Goal: Transaction & Acquisition: Purchase product/service

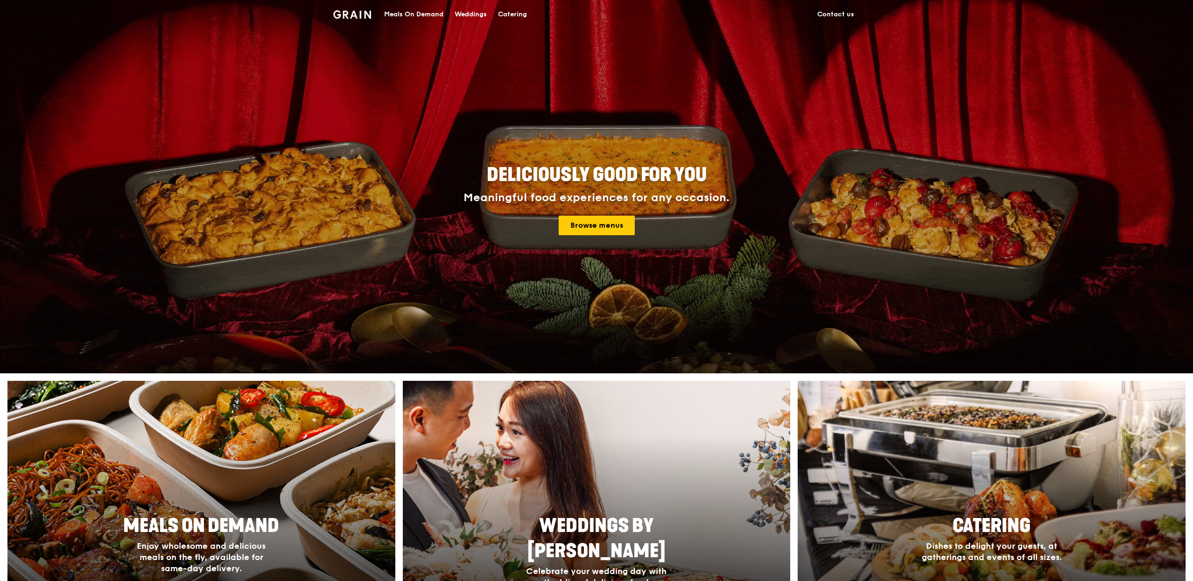
click at [419, 19] on div "Meals On Demand" at bounding box center [413, 14] width 59 height 28
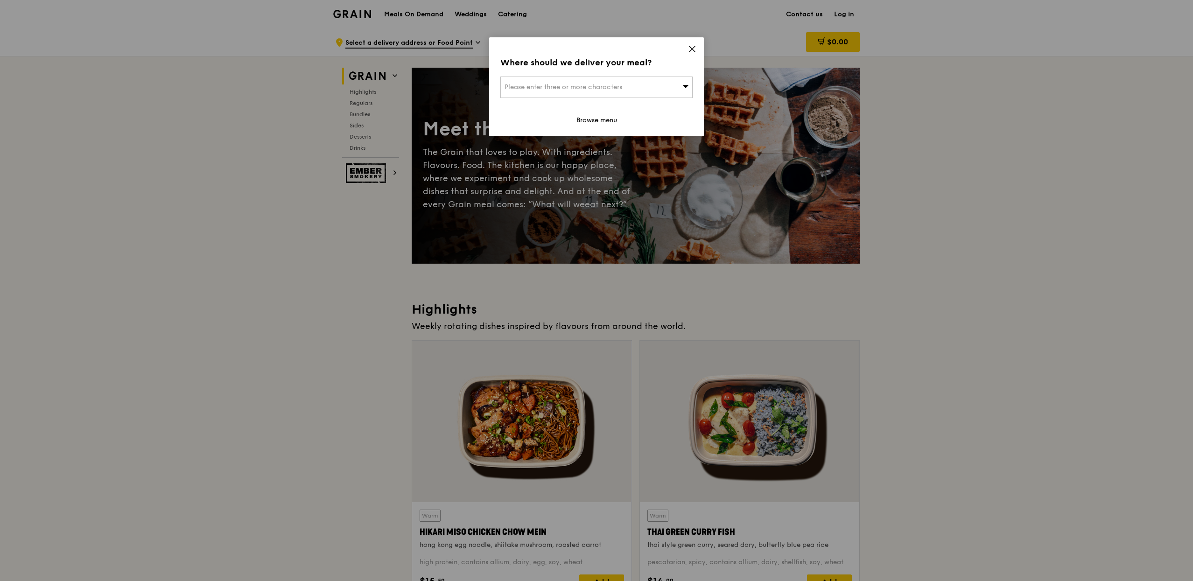
click at [691, 51] on icon at bounding box center [692, 49] width 8 height 8
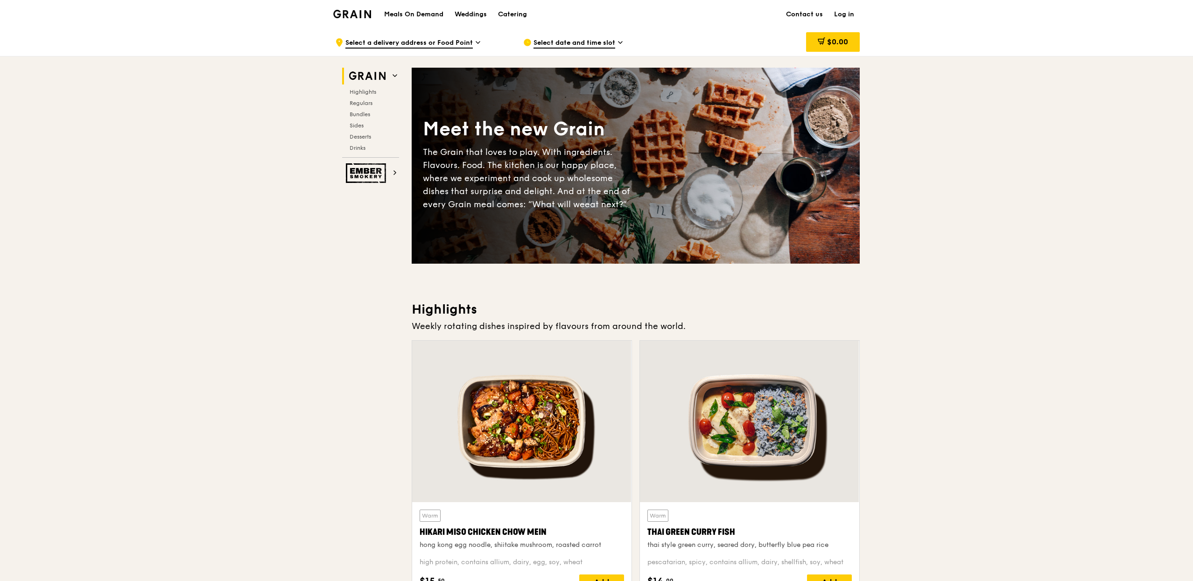
click at [552, 41] on span "Select date and time slot" at bounding box center [575, 43] width 82 height 10
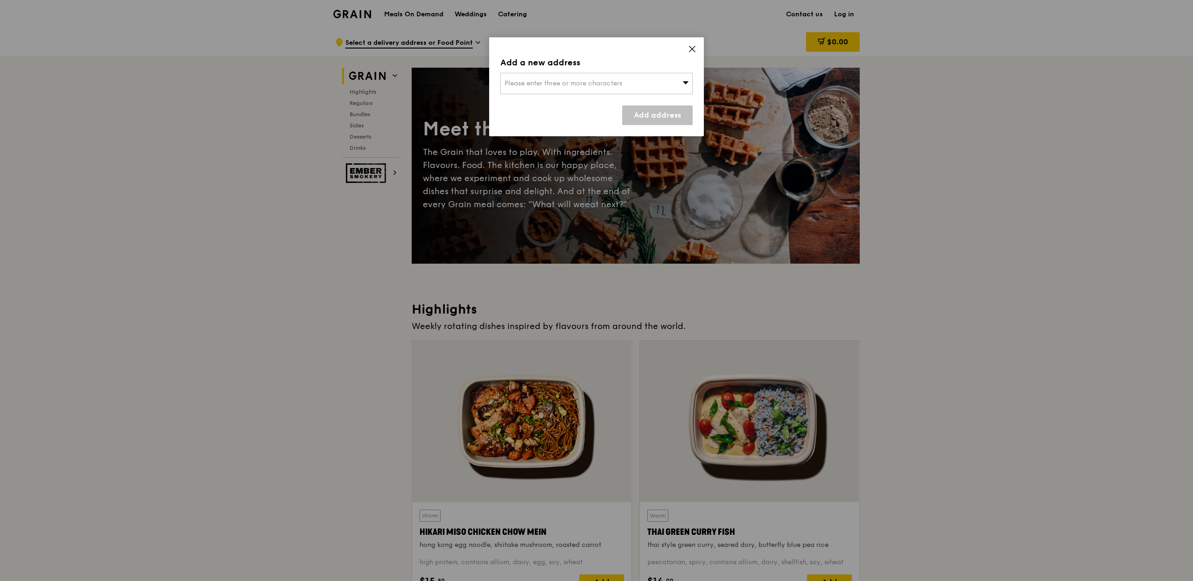
click at [534, 95] on div "Add a new address Please enter three or more characters Add address" at bounding box center [596, 86] width 215 height 99
click at [537, 92] on div "Please enter three or more characters" at bounding box center [596, 83] width 192 height 21
type input "570154"
click at [575, 105] on div "[STREET_ADDRESS]" at bounding box center [574, 102] width 138 height 9
click at [633, 117] on link "Add address" at bounding box center [657, 115] width 70 height 20
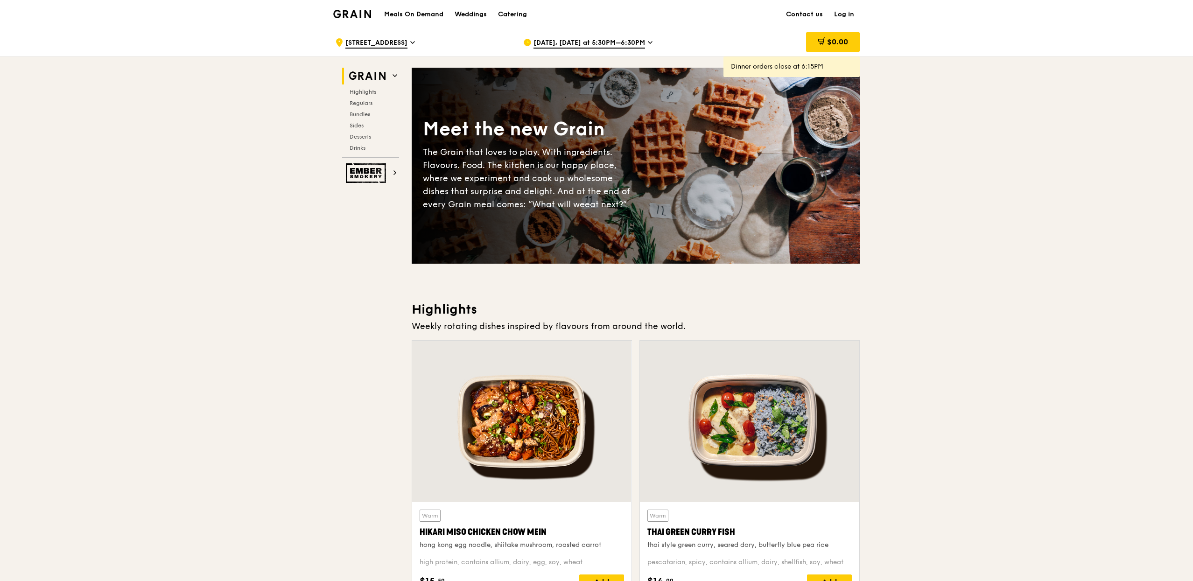
click at [552, 40] on span "[DATE], [DATE] at 5:30PM–6:30PM" at bounding box center [590, 43] width 112 height 10
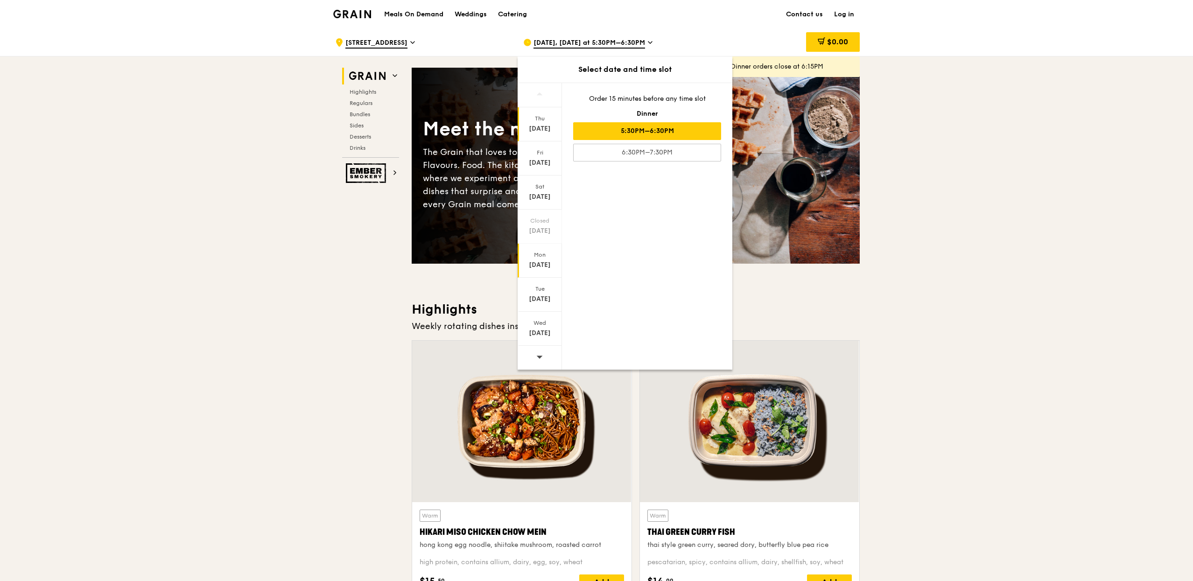
click at [535, 272] on div "[DATE]" at bounding box center [540, 261] width 44 height 34
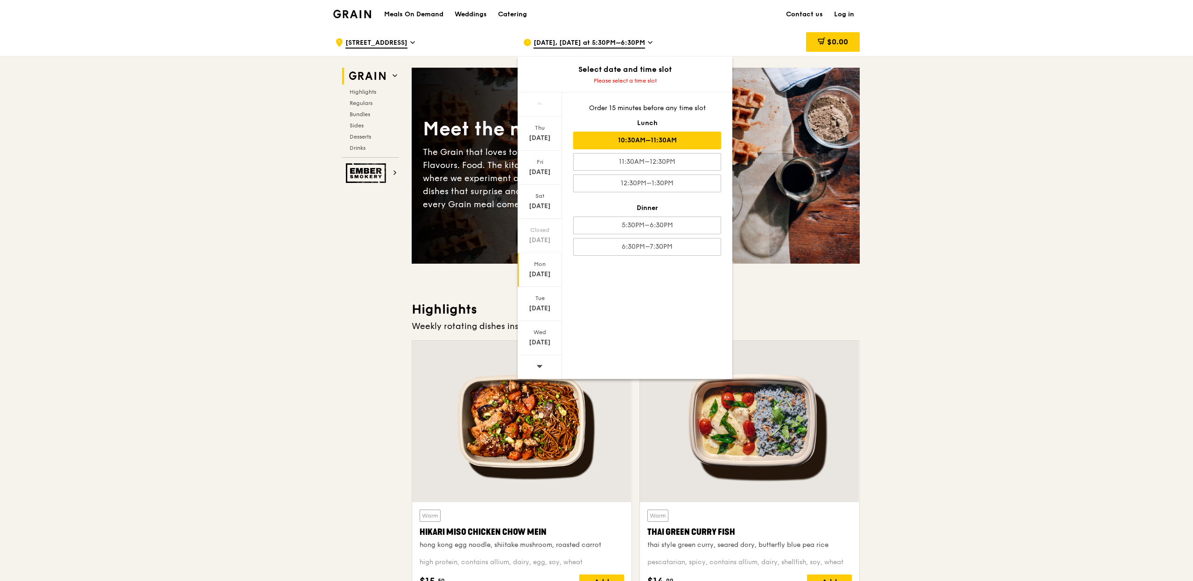
click at [689, 145] on div "10:30AM–11:30AM" at bounding box center [647, 141] width 148 height 18
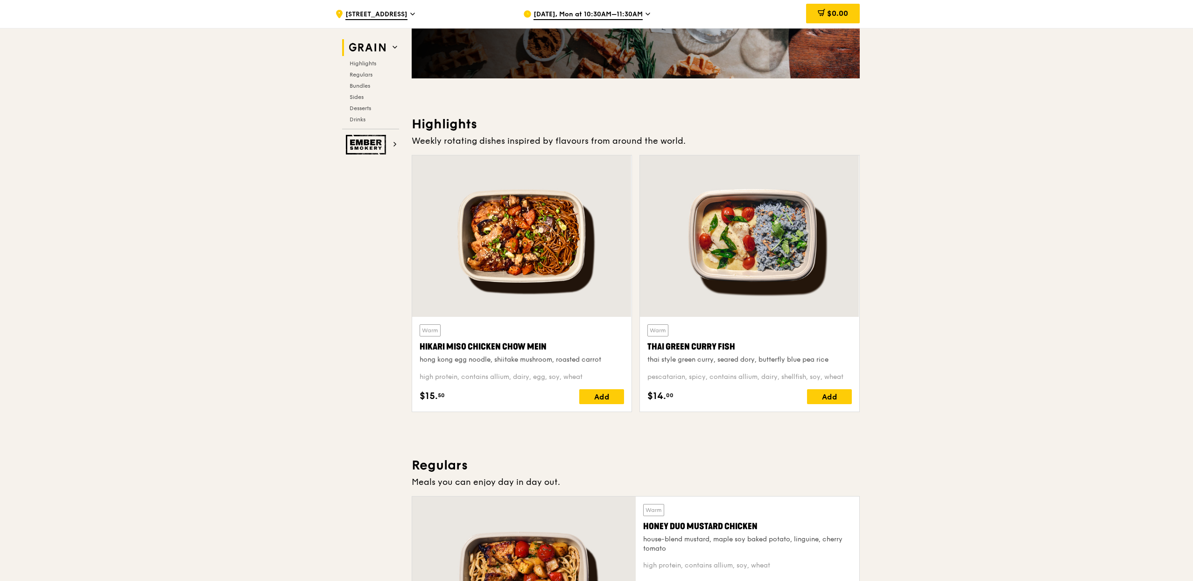
scroll to position [225, 0]
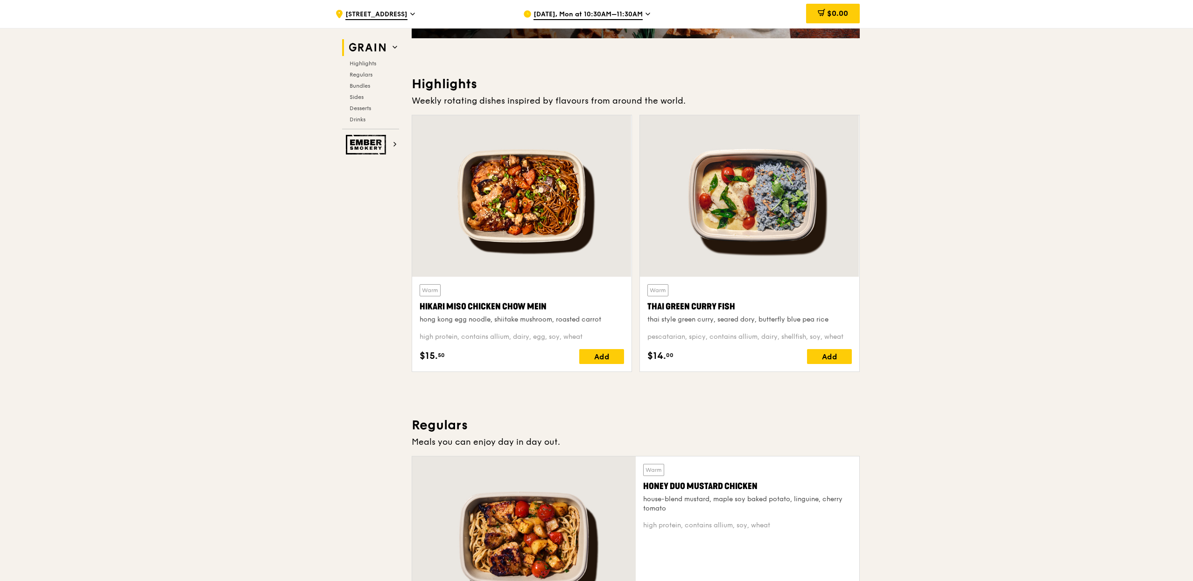
drag, startPoint x: 418, startPoint y: 307, endPoint x: 553, endPoint y: 309, distance: 134.9
click at [553, 309] on div "Warm Hikari Miso Chicken Chow Mein hong kong egg noodle, shiitake mushroom, roa…" at bounding box center [521, 324] width 219 height 95
copy div "Hikari Miso Chicken Chow Mein"
drag, startPoint x: 646, startPoint y: 301, endPoint x: 733, endPoint y: 301, distance: 87.8
click at [732, 301] on div "Warm Thai Green [PERSON_NAME] Fish thai style green [PERSON_NAME], seared dory,…" at bounding box center [749, 324] width 219 height 95
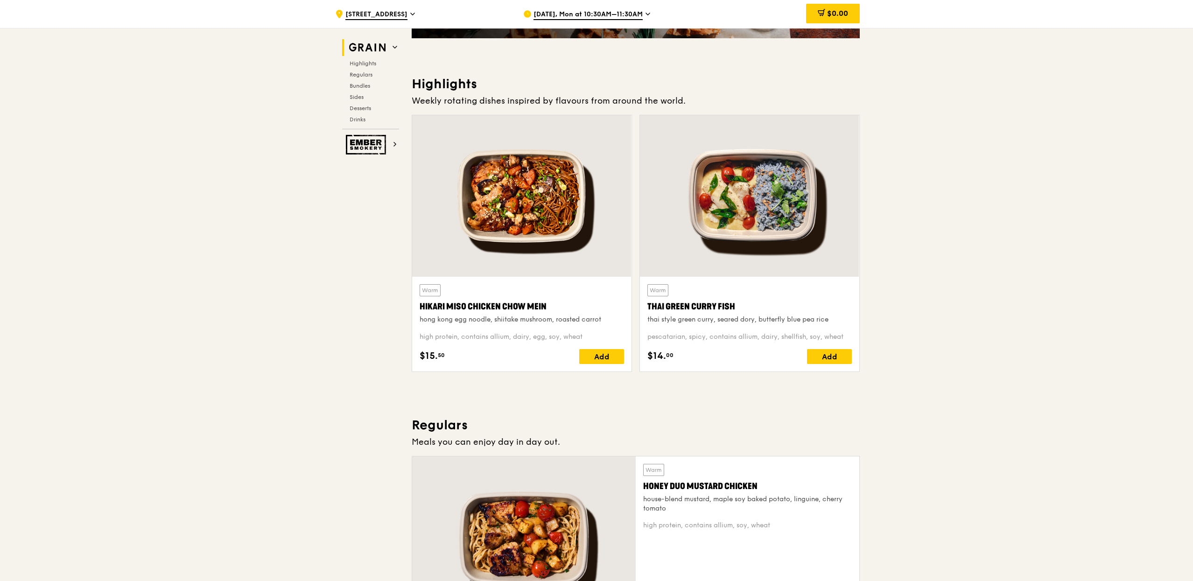
copy div "Thai Green Curry Fish"
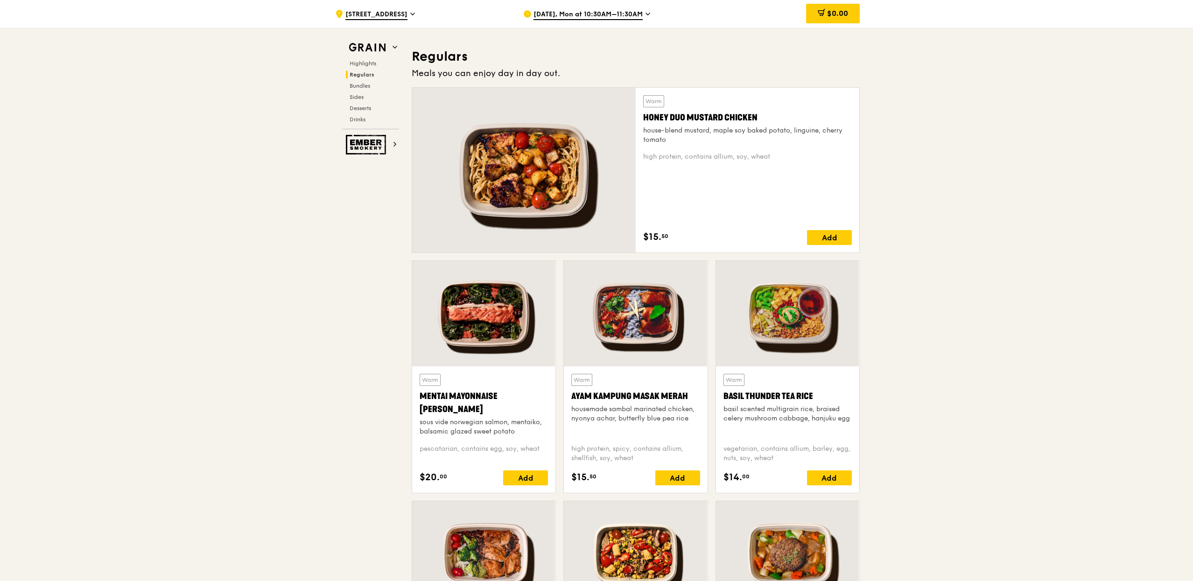
scroll to position [579, 0]
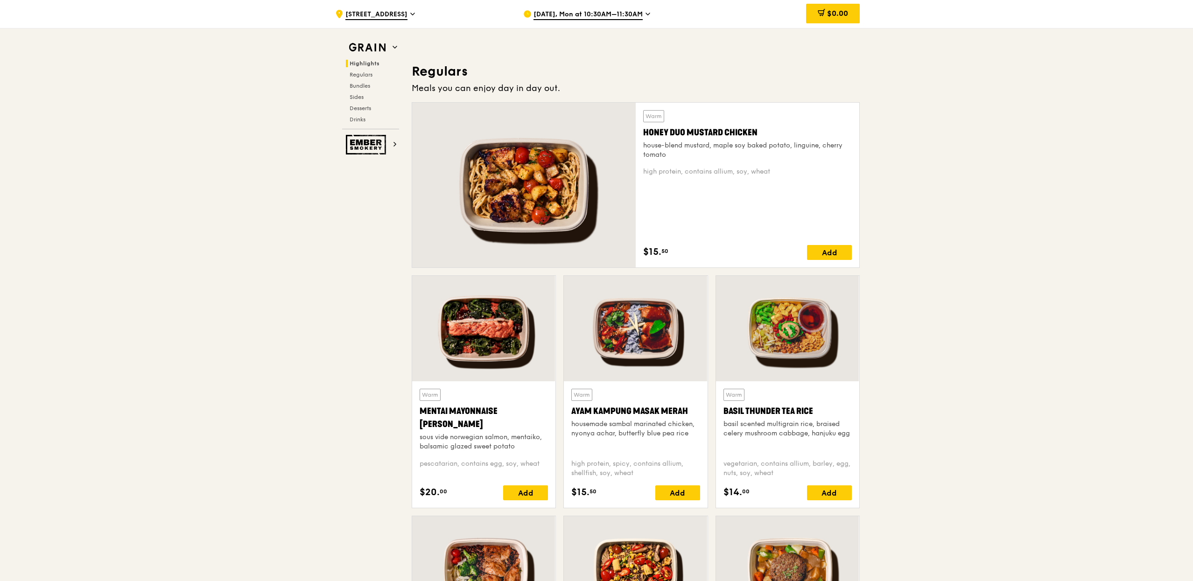
drag, startPoint x: 768, startPoint y: 134, endPoint x: 646, endPoint y: 134, distance: 122.3
click at [646, 134] on div "Honey Duo Mustard Chicken" at bounding box center [747, 132] width 209 height 13
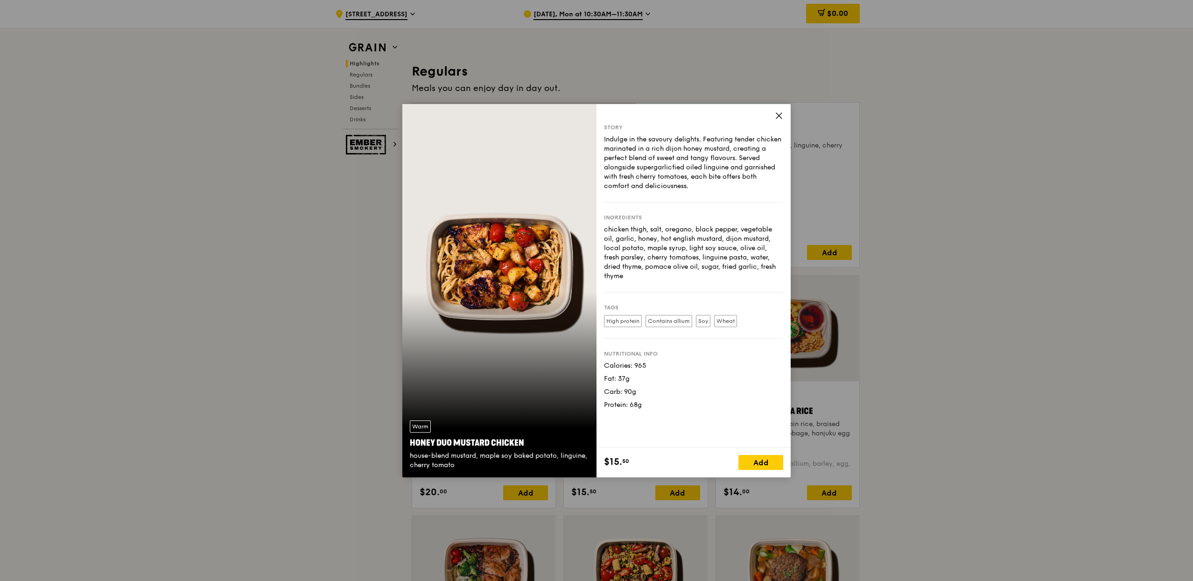
drag, startPoint x: 528, startPoint y: 437, endPoint x: 408, endPoint y: 437, distance: 120.0
click at [408, 437] on div "Warm Honey Duo Mustard Chicken house-blend mustard, maple soy baked potato, lin…" at bounding box center [499, 445] width 194 height 64
copy div "Honey Duo Mustard Chicken"
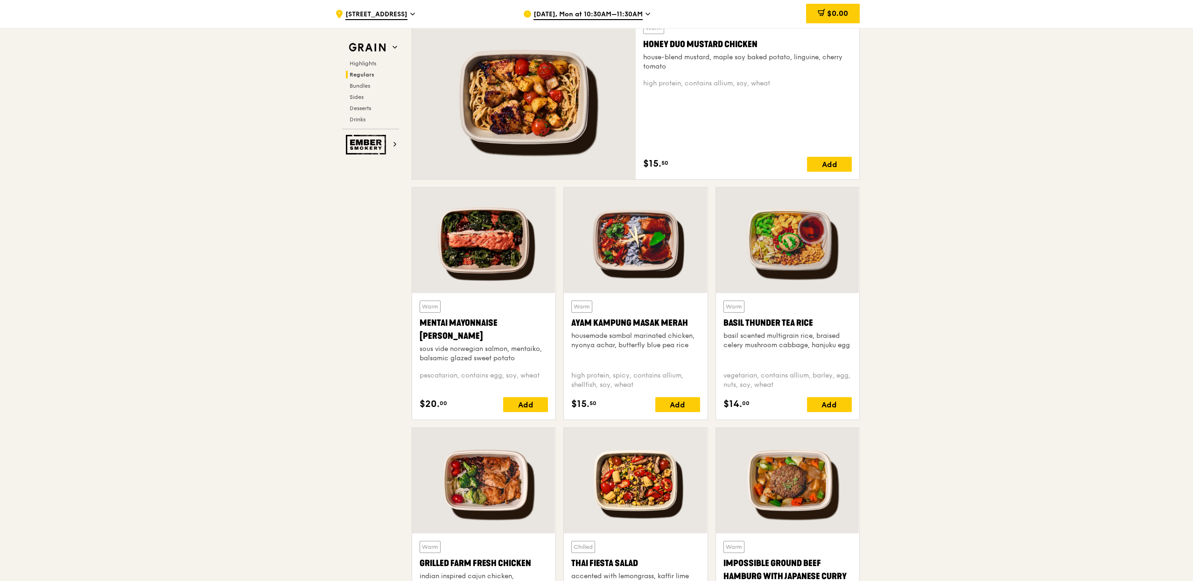
scroll to position [682, 0]
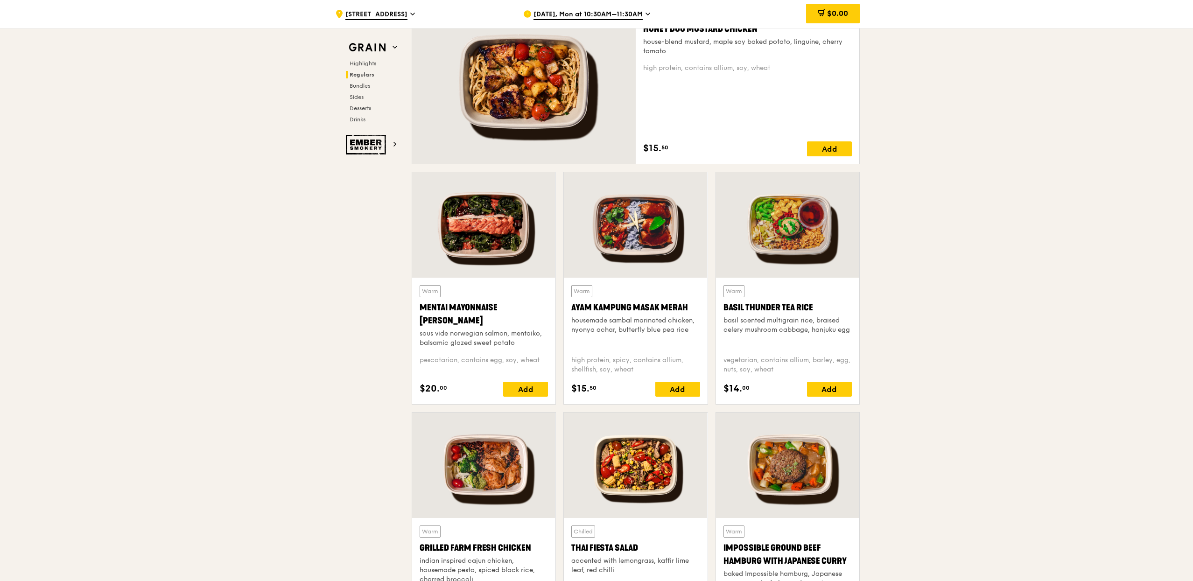
drag, startPoint x: 573, startPoint y: 309, endPoint x: 685, endPoint y: 309, distance: 112.5
click at [686, 309] on div "Warm Ayam [GEOGRAPHIC_DATA] housemade sambal marinated chicken, nyonya achar, b…" at bounding box center [635, 341] width 143 height 127
copy div "Ayam Kampung Masak Merah"
drag, startPoint x: 827, startPoint y: 305, endPoint x: 715, endPoint y: 306, distance: 112.0
click at [716, 306] on div "Warm Basil Thunder Tea [PERSON_NAME] scented multigrain rice, braised celery mu…" at bounding box center [788, 288] width 144 height 233
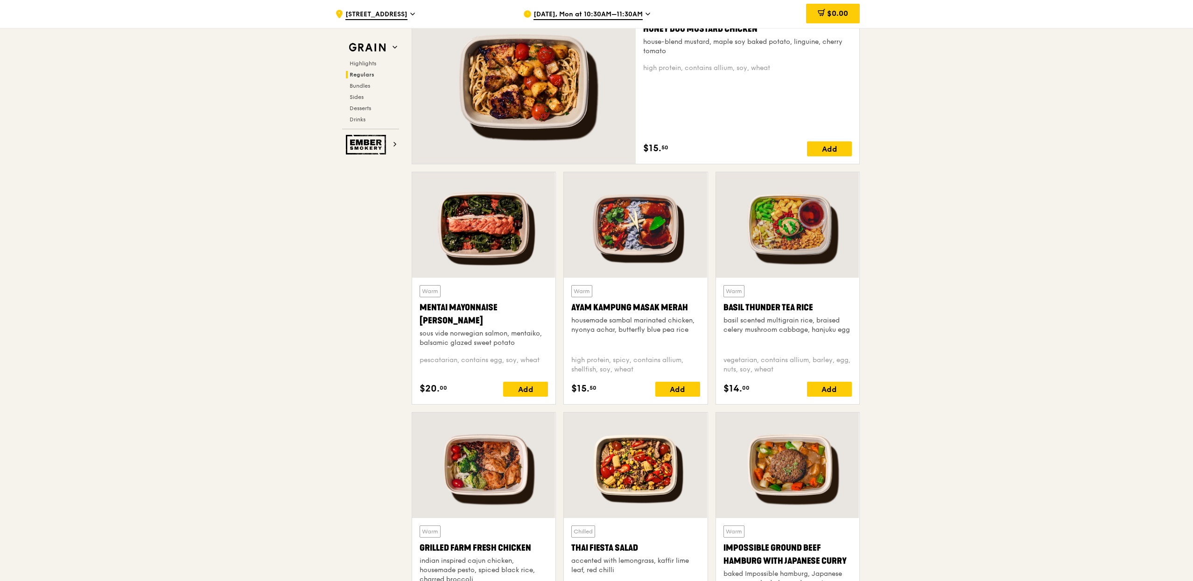
copy div "Basil Thunder Tea Rice"
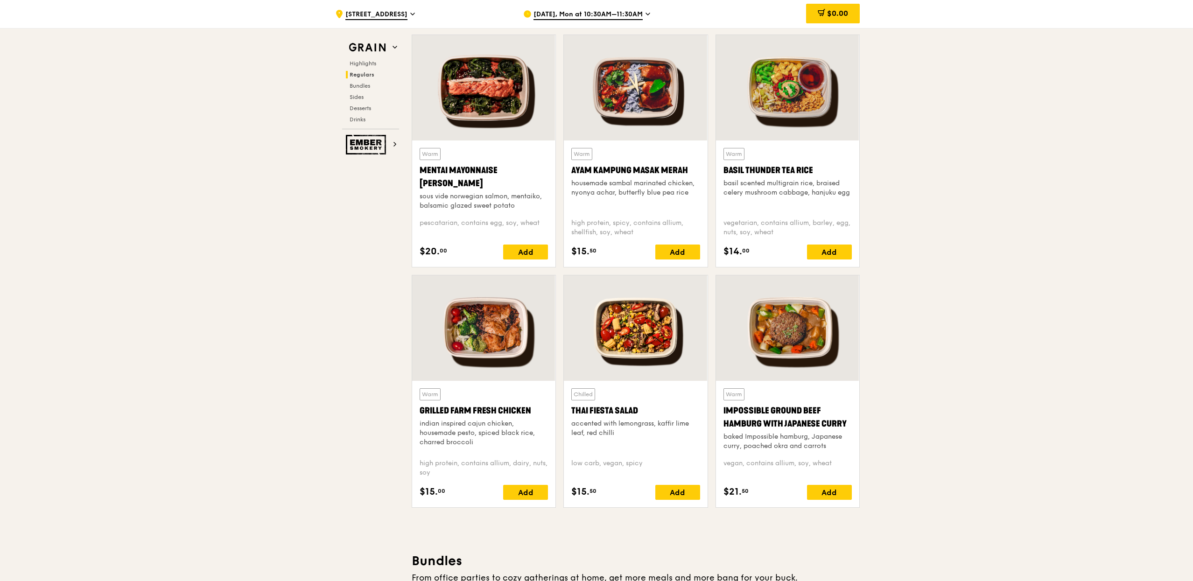
scroll to position [876, 0]
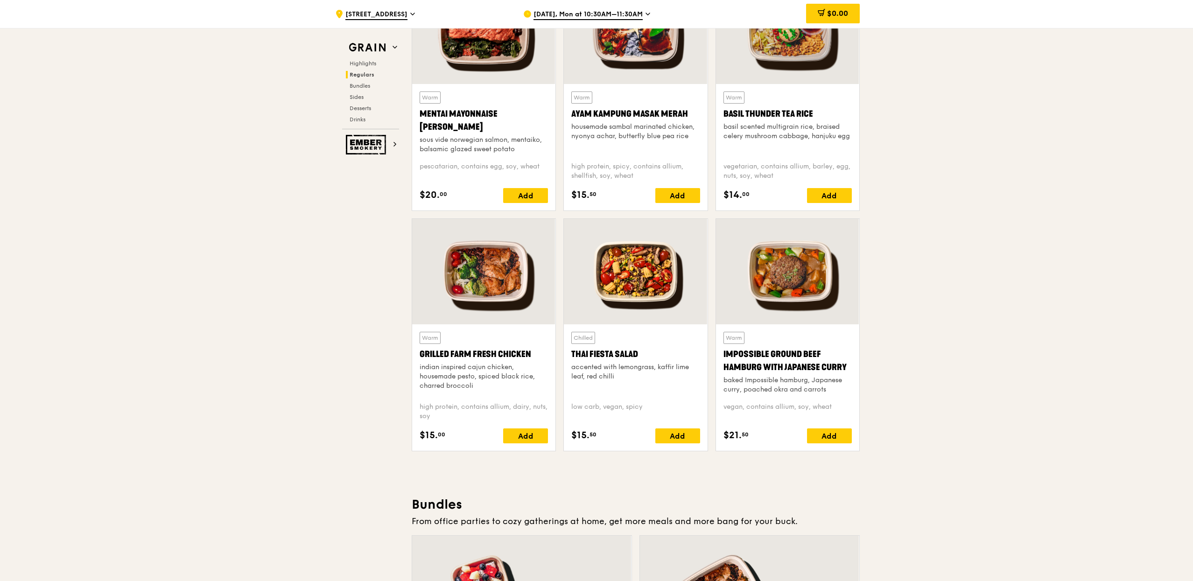
drag, startPoint x: 421, startPoint y: 353, endPoint x: 534, endPoint y: 357, distance: 113.5
click at [534, 357] on div "Warm Grilled Farm Fresh Chicken indian inspired cajun chicken, housemade pesto,…" at bounding box center [483, 387] width 143 height 127
copy div "Grilled Farm Fresh Chicken"
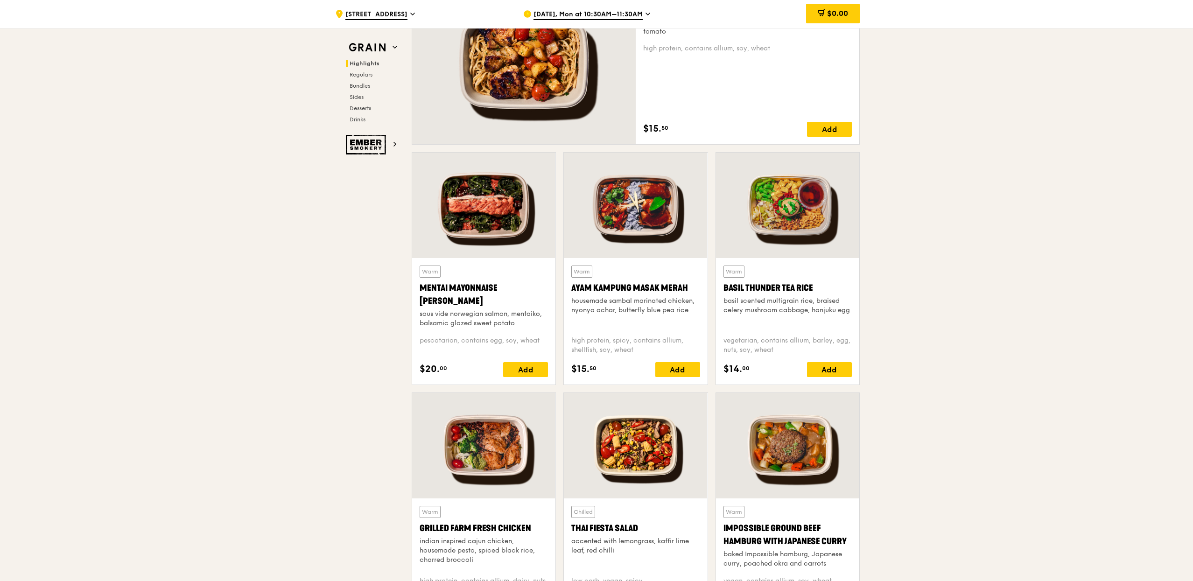
scroll to position [749, 0]
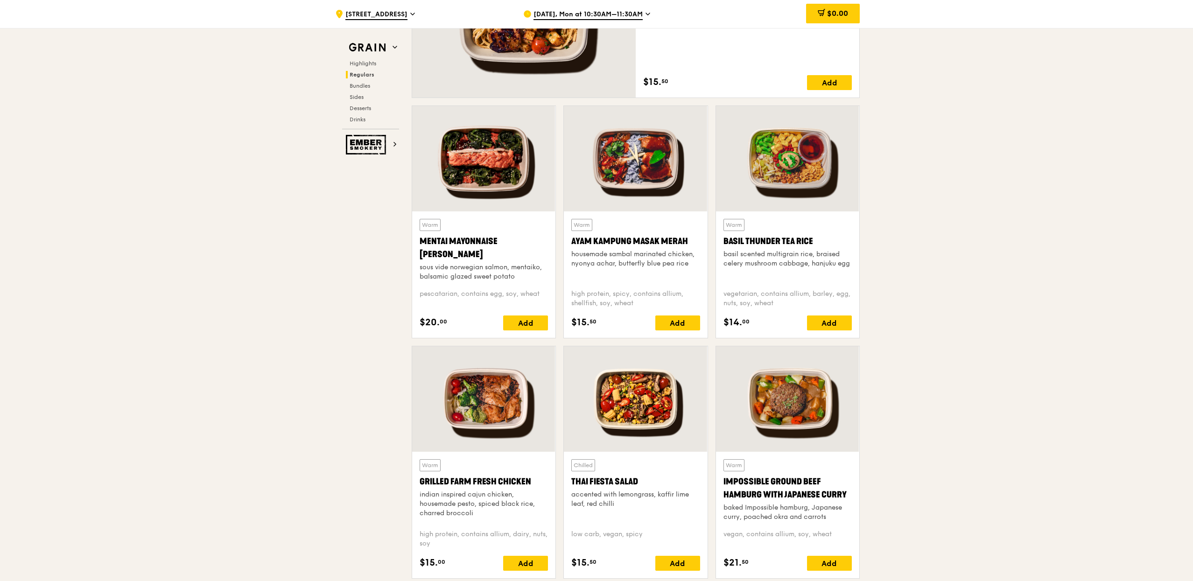
drag, startPoint x: 420, startPoint y: 243, endPoint x: 473, endPoint y: 254, distance: 54.5
click at [473, 254] on div "Mentai Mayonnaise [PERSON_NAME]" at bounding box center [484, 248] width 128 height 26
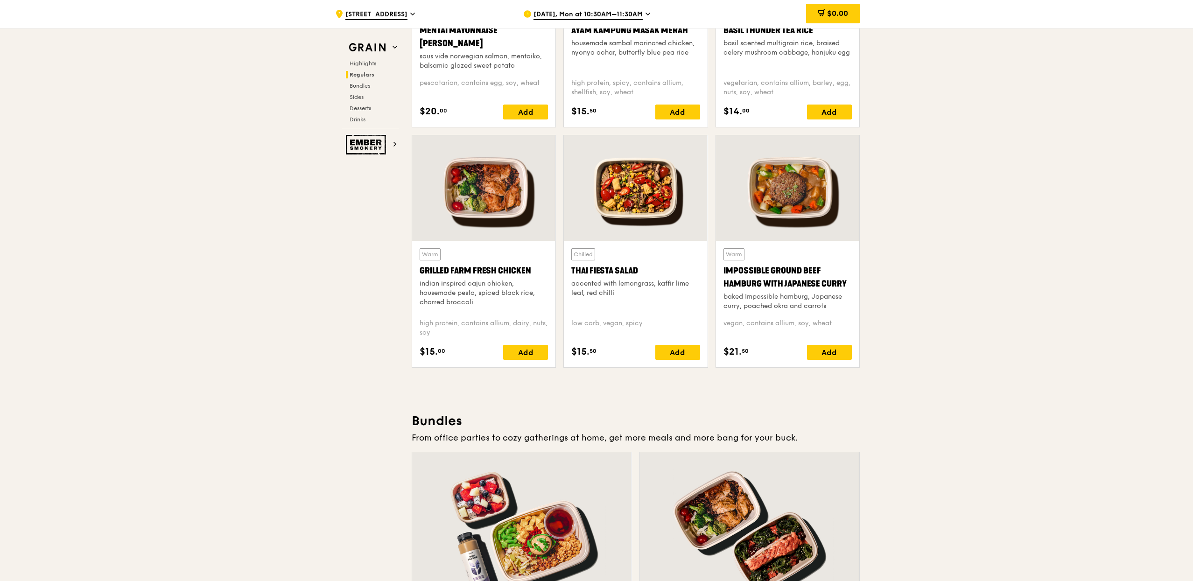
scroll to position [956, 0]
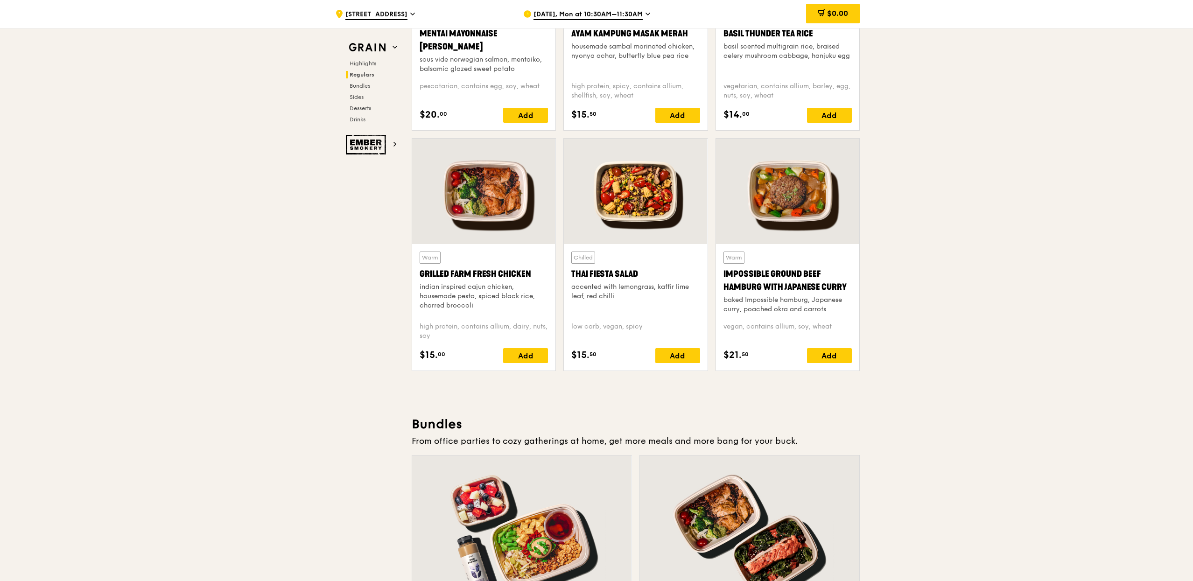
drag, startPoint x: 569, startPoint y: 278, endPoint x: 640, endPoint y: 277, distance: 71.0
click at [640, 278] on div "Chilled Thai Fiesta Salad accented with lemongrass, kaffir lime leaf, red chill…" at bounding box center [635, 307] width 143 height 127
copy div "Thai Fiesta Salad"
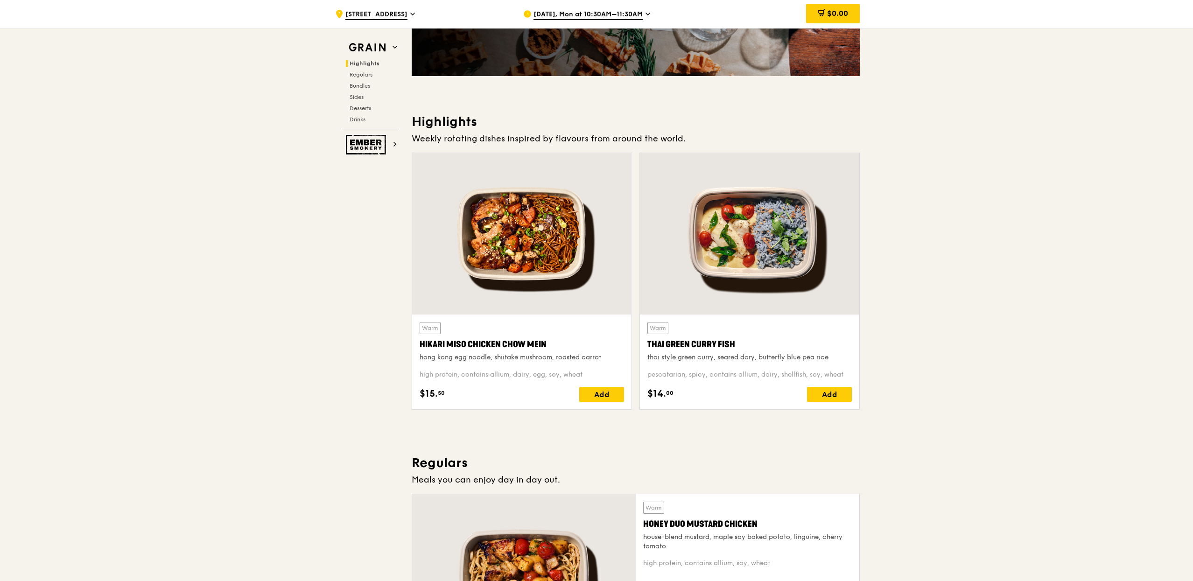
scroll to position [0, 0]
